Goal: Information Seeking & Learning: Check status

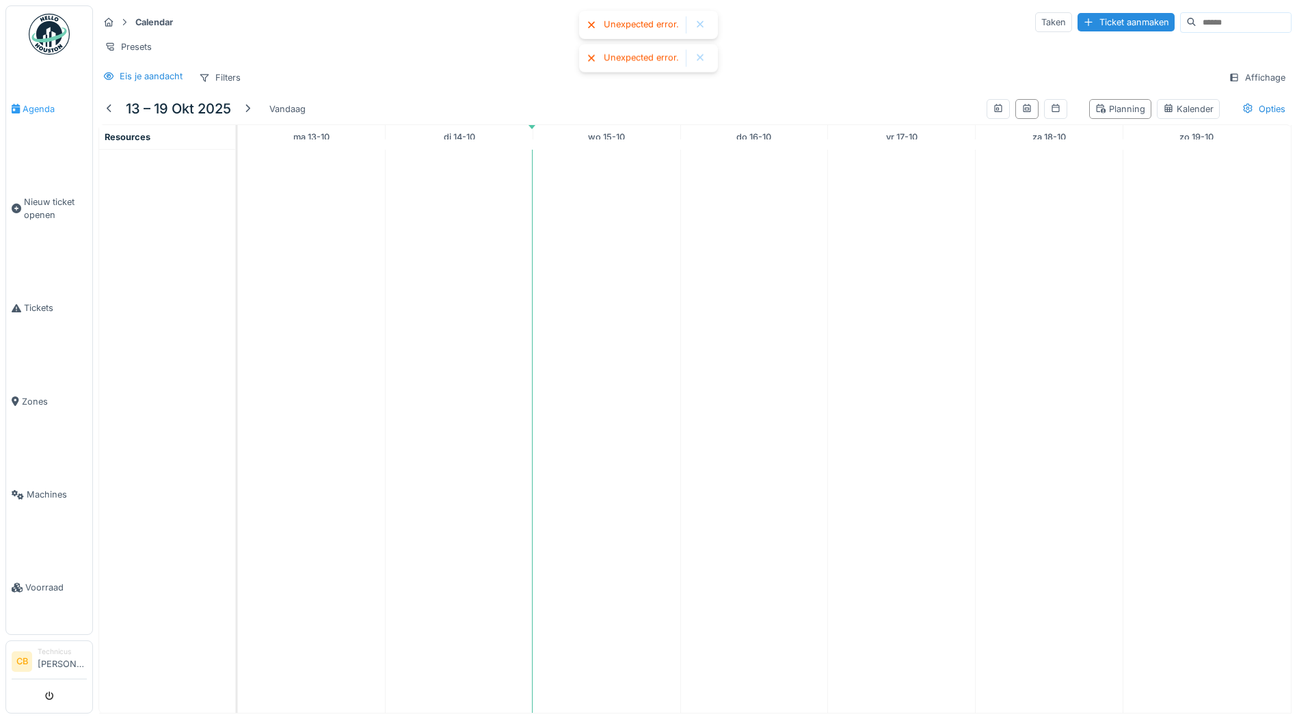
click at [45, 107] on span "Agenda" at bounding box center [55, 109] width 64 height 13
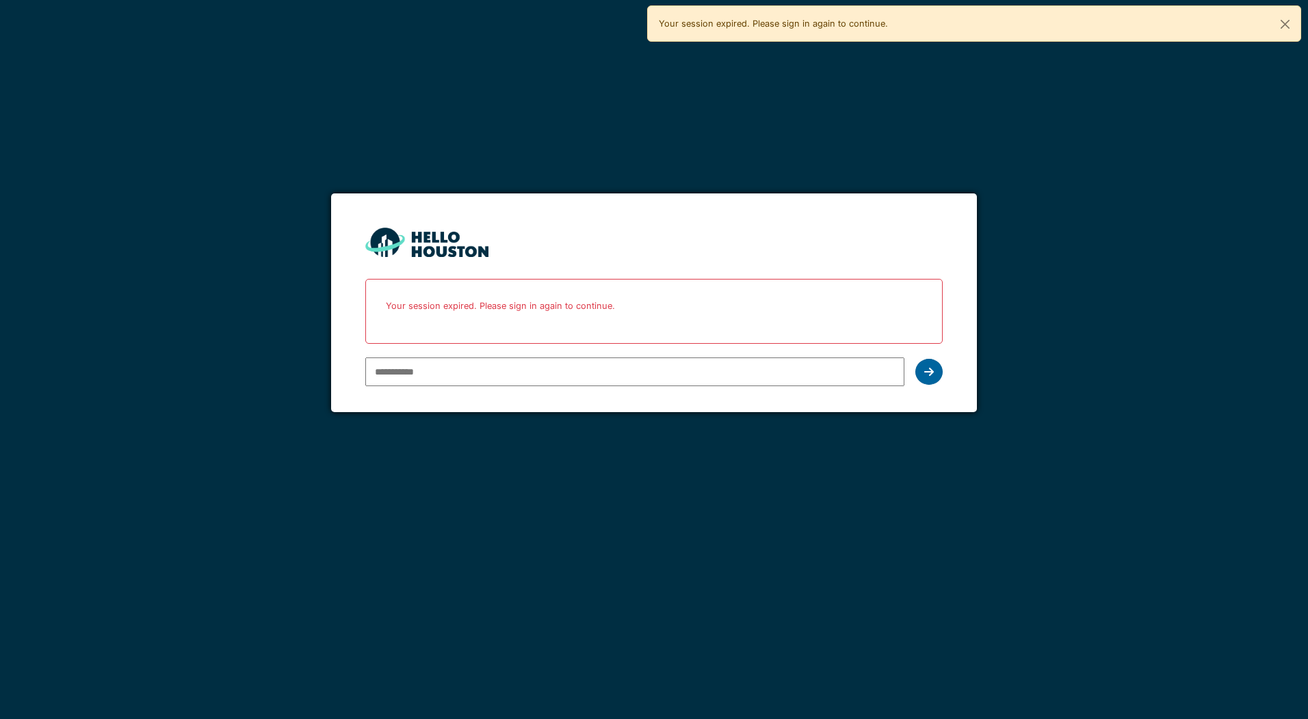
type input "**********"
click at [931, 372] on icon at bounding box center [929, 372] width 10 height 11
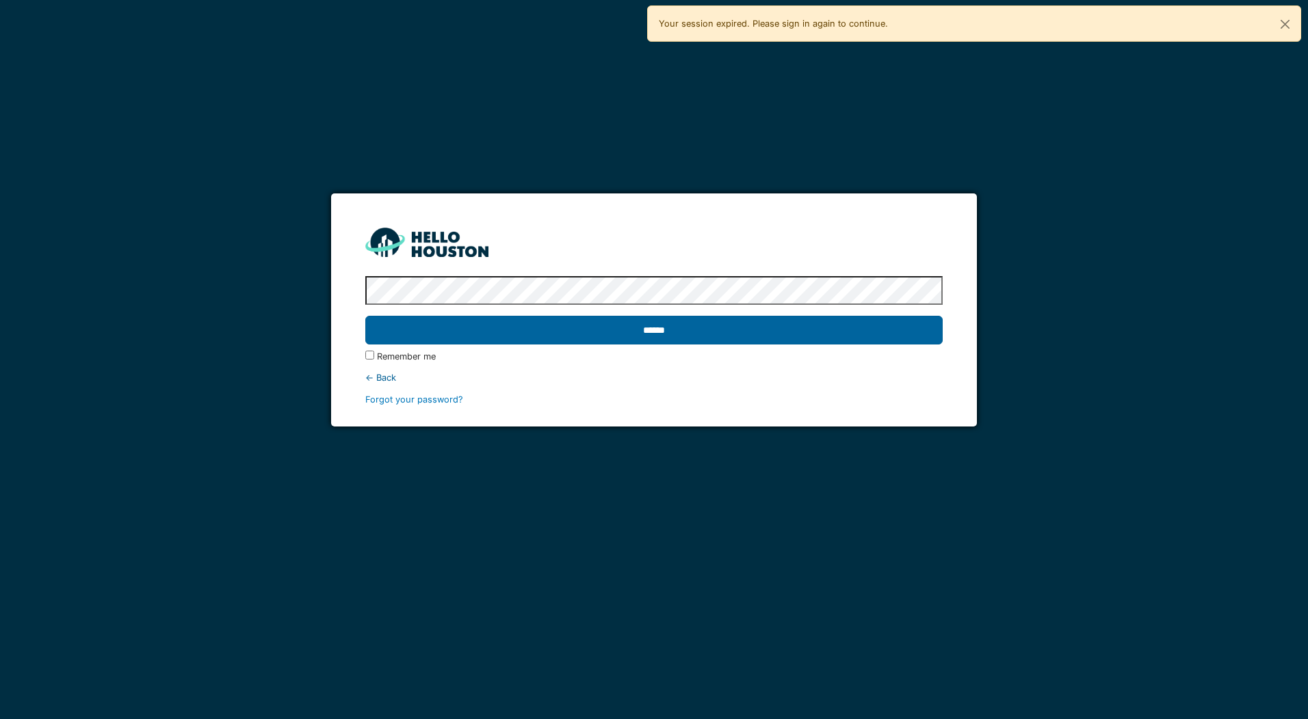
click at [476, 331] on input "******" at bounding box center [653, 330] width 576 height 29
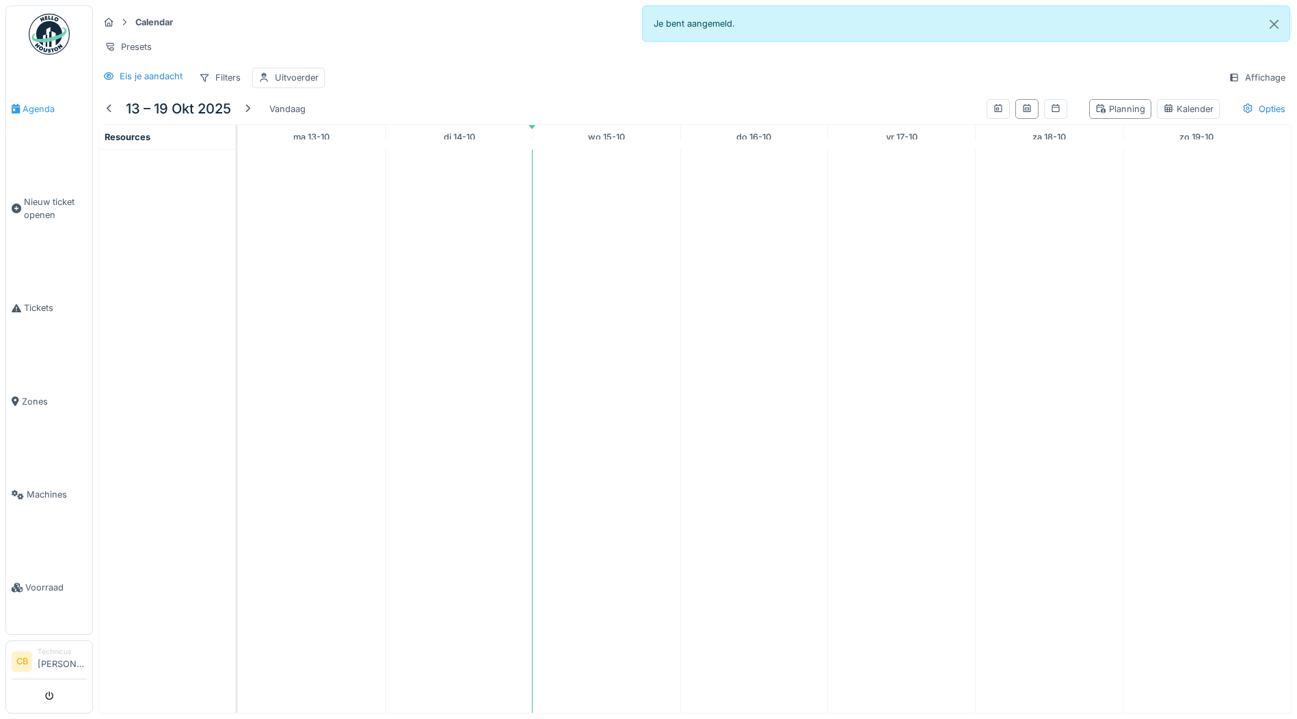
click at [34, 104] on span "Agenda" at bounding box center [55, 109] width 64 height 13
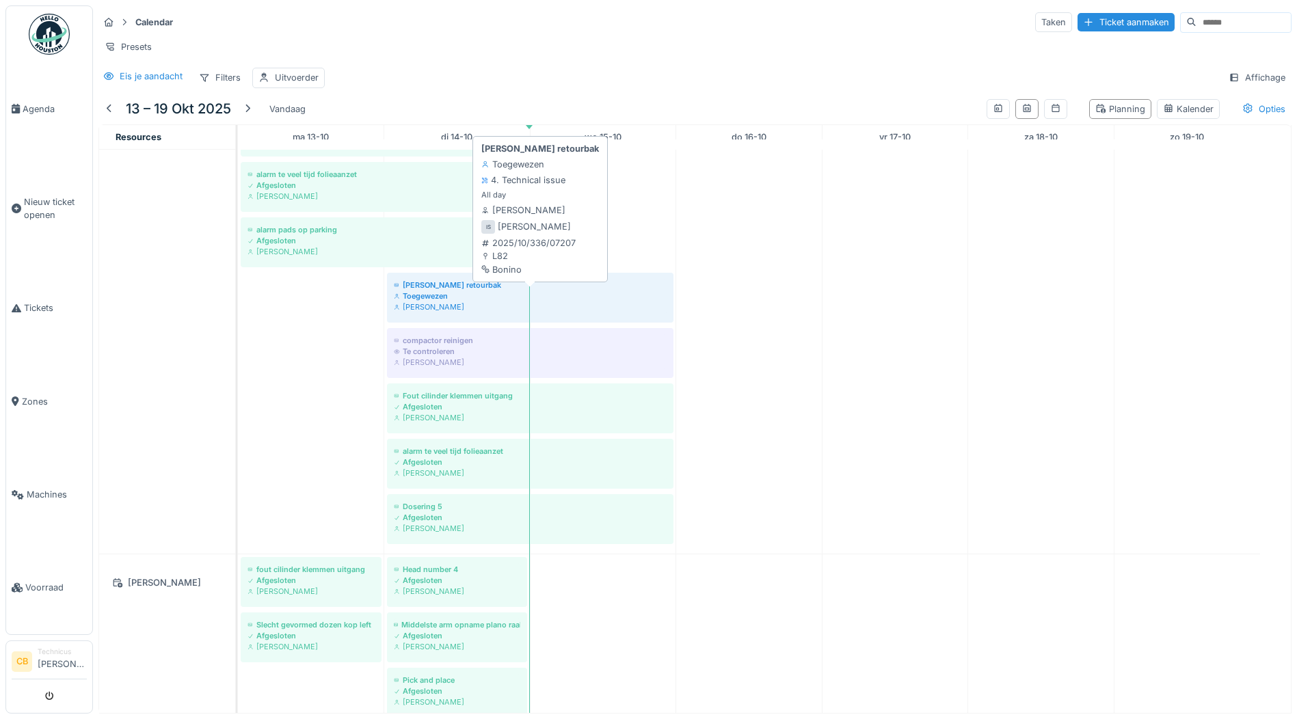
click at [480, 289] on div "bonino retourbak" at bounding box center [530, 285] width 273 height 11
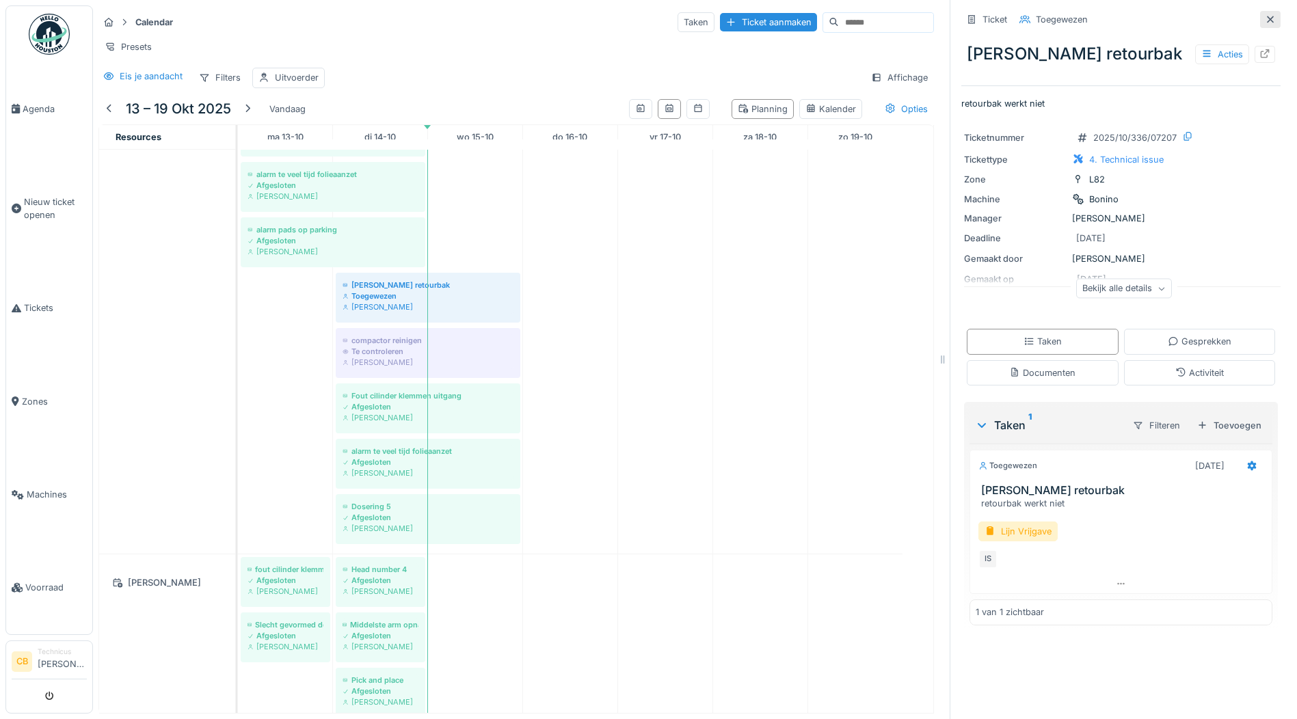
click at [1265, 15] on icon at bounding box center [1270, 19] width 11 height 9
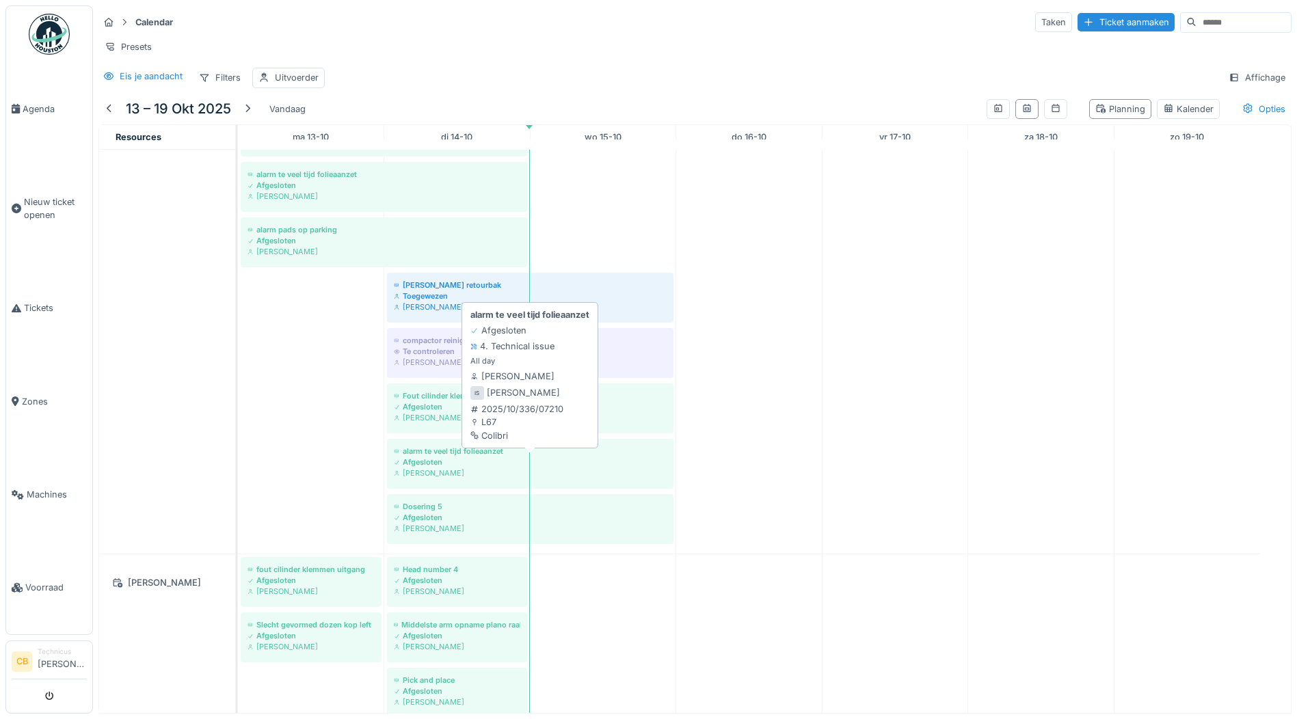
click at [438, 455] on div "alarm te veel tijd folieaanzet" at bounding box center [530, 451] width 273 height 11
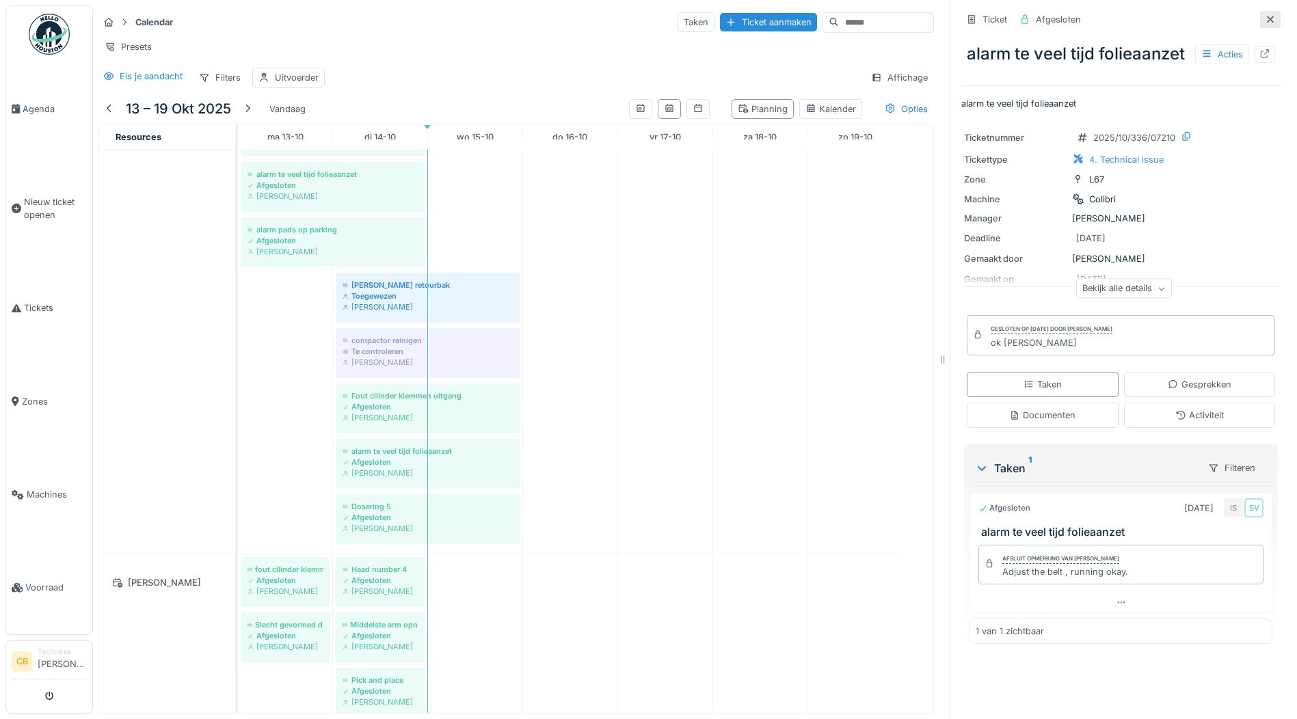
click at [1265, 15] on icon at bounding box center [1270, 19] width 11 height 9
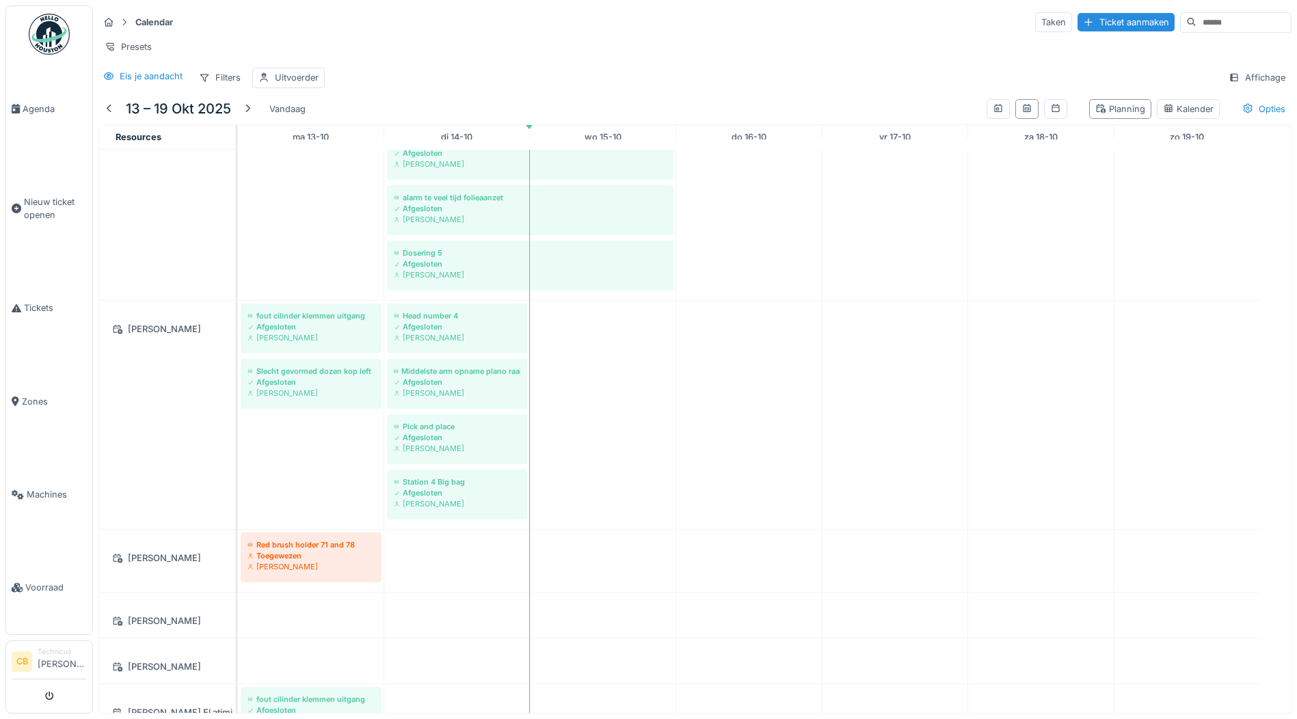
scroll to position [2637, 0]
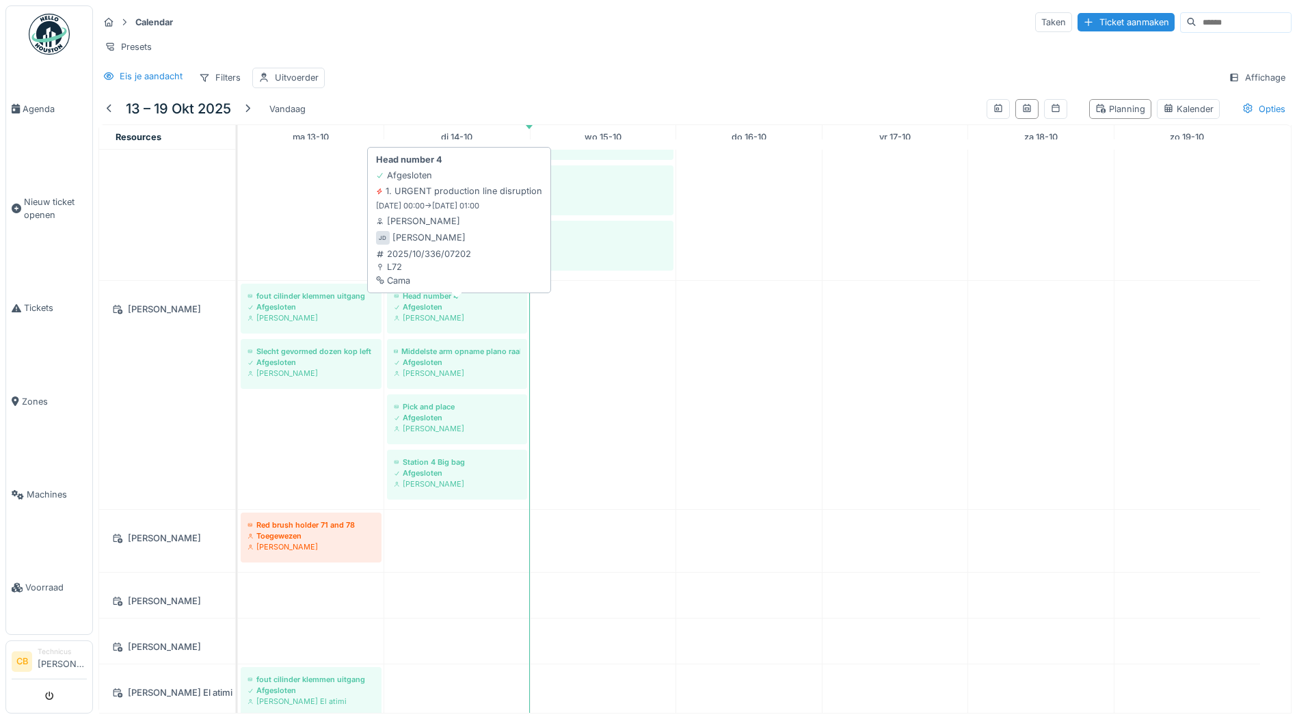
click at [437, 317] on div "Jasper De wit" at bounding box center [457, 318] width 127 height 11
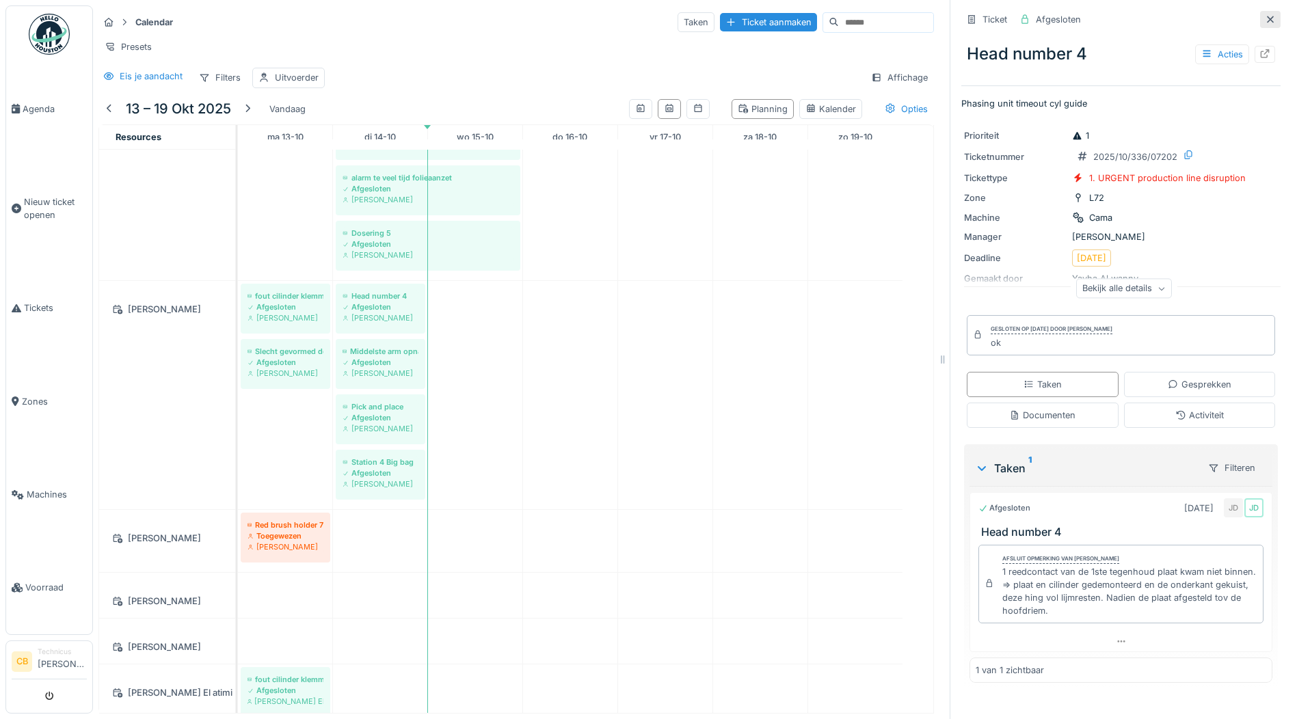
click at [1265, 15] on icon at bounding box center [1270, 19] width 11 height 9
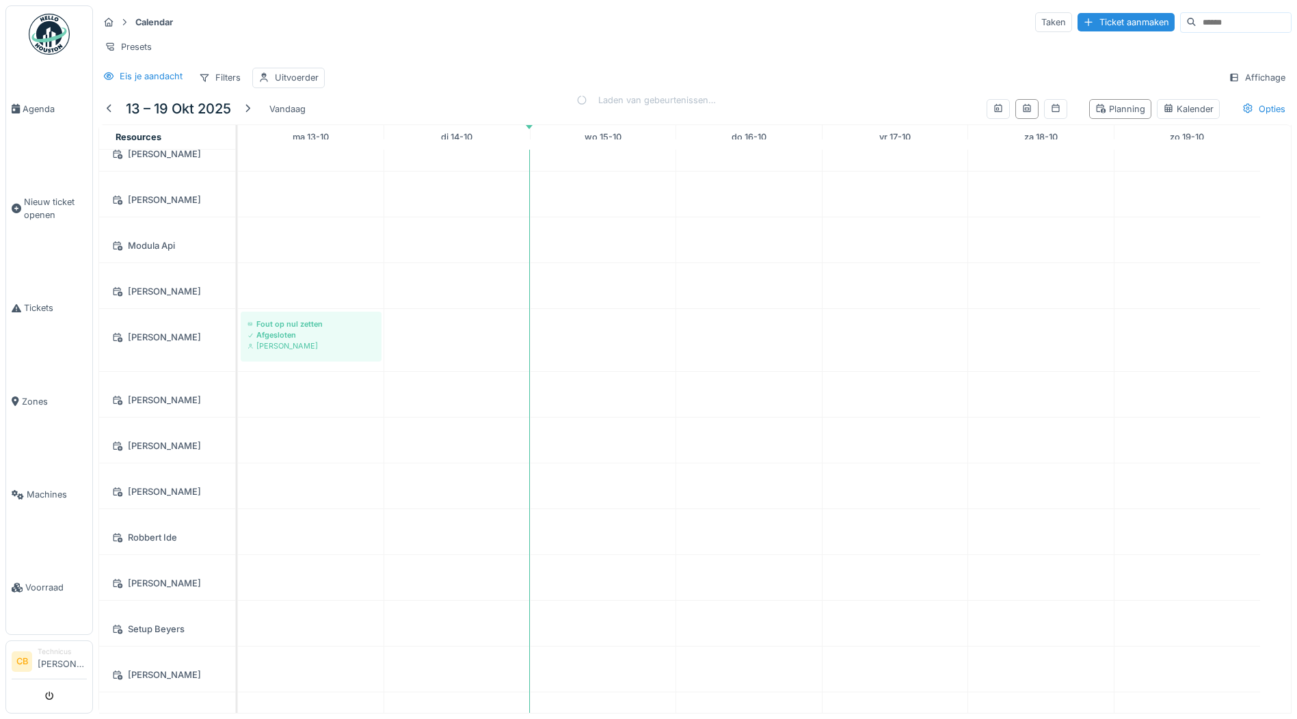
scroll to position [4141, 0]
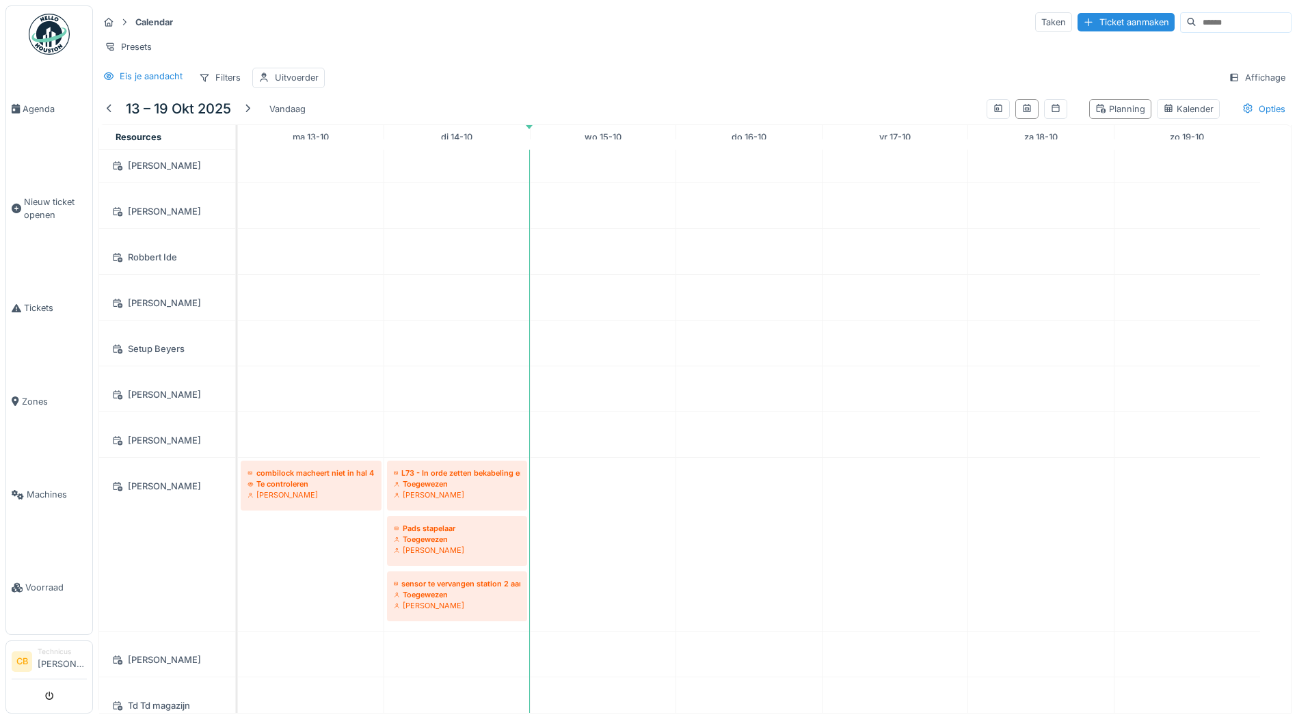
click at [52, 40] on img at bounding box center [49, 34] width 41 height 41
